Goal: Information Seeking & Learning: Learn about a topic

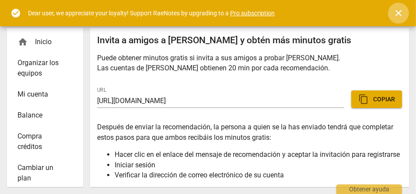
click at [400, 12] on span "close" at bounding box center [398, 13] width 10 height 10
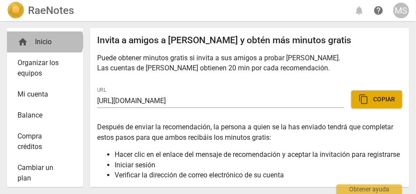
click at [44, 41] on div "home Inicio" at bounding box center [41, 42] width 48 height 10
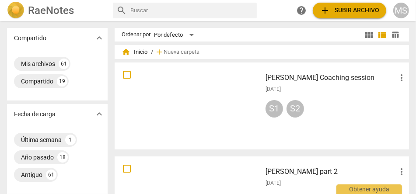
click at [198, 76] on div at bounding box center [188, 106] width 141 height 81
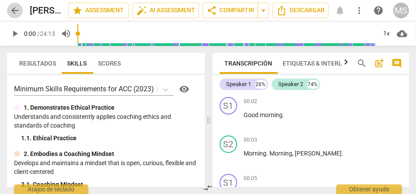
click at [16, 9] on span "arrow_back" at bounding box center [15, 10] width 10 height 10
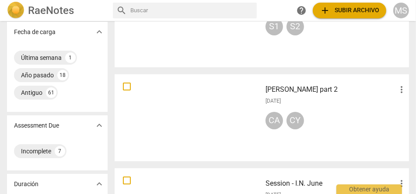
scroll to position [83, 0]
click at [230, 103] on div at bounding box center [188, 117] width 141 height 81
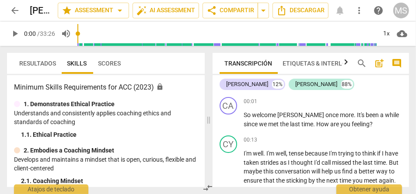
click at [15, 5] on span "arrow_back" at bounding box center [15, 10] width 10 height 10
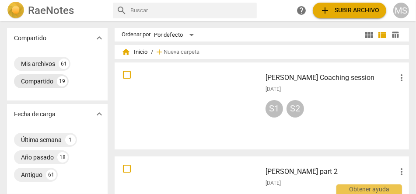
click at [46, 81] on div "Compartido" at bounding box center [37, 81] width 32 height 9
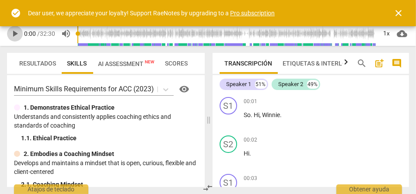
click at [16, 32] on span "play_arrow" at bounding box center [15, 33] width 10 height 10
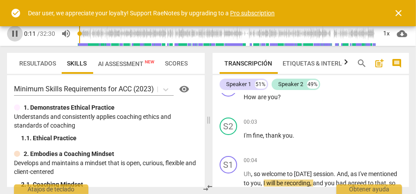
click at [17, 32] on span "pause" at bounding box center [15, 33] width 10 height 10
type input "12"
